Goal: Find specific page/section: Find specific page/section

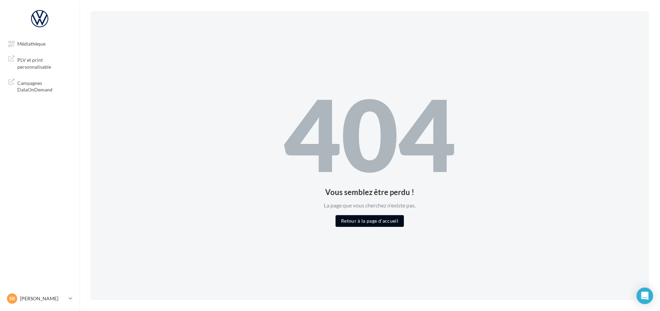
click at [376, 219] on button "Retour à la page d'accueil" at bounding box center [370, 221] width 68 height 12
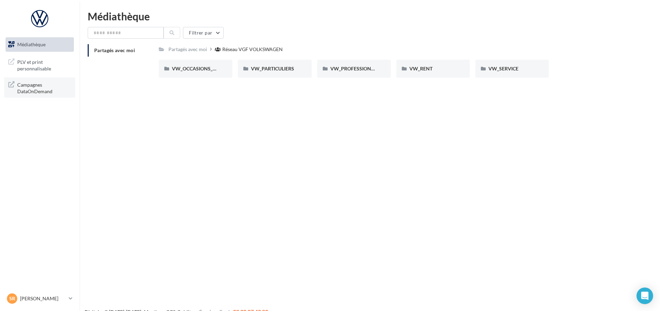
click at [34, 91] on span "Campagnes DataOnDemand" at bounding box center [44, 87] width 54 height 15
click at [280, 71] on span "VW_PARTICULIERS" at bounding box center [272, 69] width 43 height 6
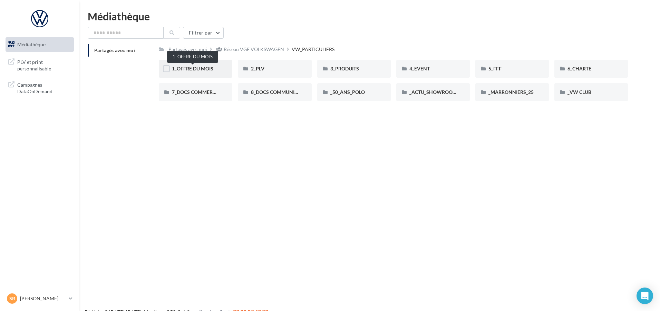
click at [195, 69] on span "1_OFFRE DU MOIS" at bounding box center [192, 69] width 41 height 6
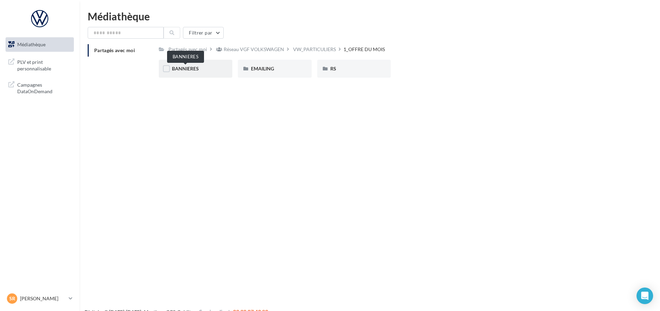
click at [189, 68] on span "BANNIERES" at bounding box center [185, 69] width 27 height 6
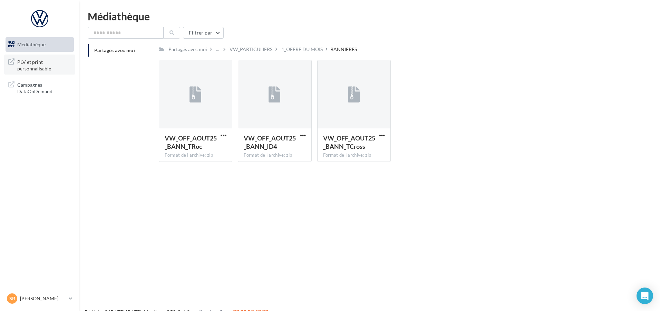
click at [45, 66] on span "PLV et print personnalisable" at bounding box center [44, 64] width 54 height 15
